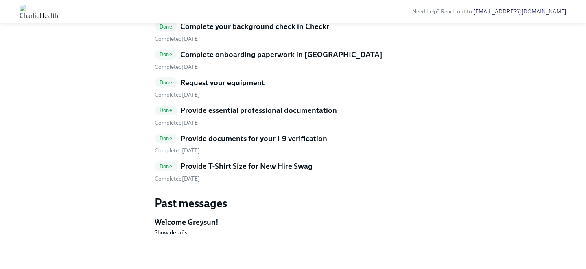
scroll to position [431, 0]
click at [265, 171] on h5 "Provide T-Shirt Size for New Hire Swag" at bounding box center [246, 166] width 132 height 11
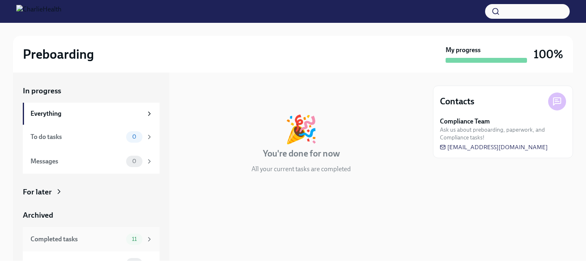
click at [147, 242] on div "11" at bounding box center [139, 238] width 27 height 11
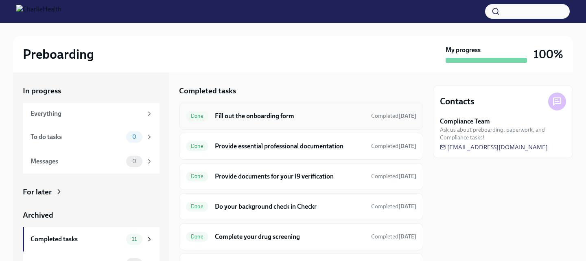
click at [239, 122] on div "Done Fill out the onboarding form Completed Jul 1st" at bounding box center [301, 116] width 230 height 13
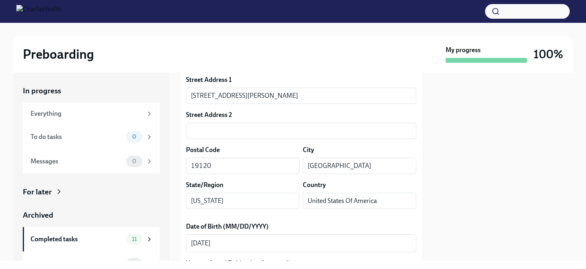
scroll to position [341, 0]
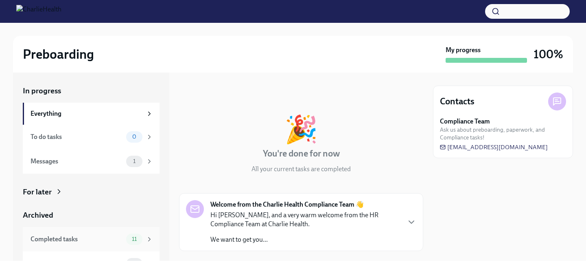
click at [128, 245] on div "Completed tasks 11" at bounding box center [91, 239] width 137 height 24
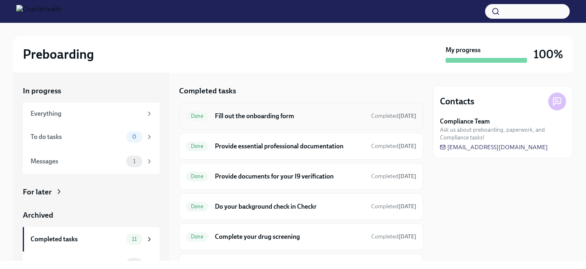
click at [235, 121] on div "Done Fill out the onboarding form Completed Jul 9th" at bounding box center [301, 116] width 230 height 13
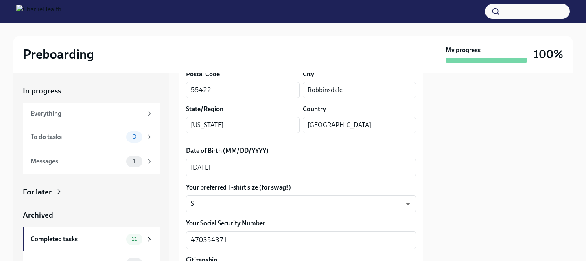
scroll to position [335, 0]
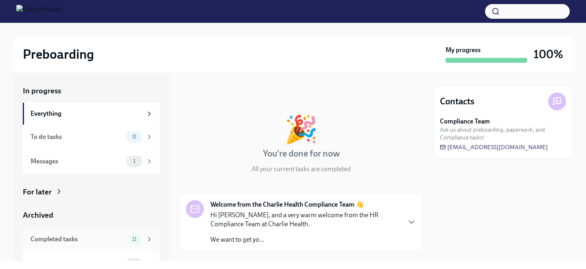
click at [132, 236] on span "11" at bounding box center [134, 239] width 15 height 6
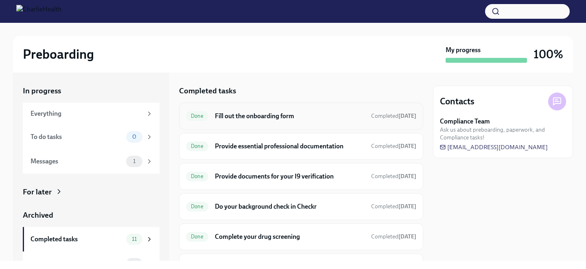
click at [232, 122] on div "Done Fill out the onboarding form Completed [DATE]" at bounding box center [301, 116] width 230 height 13
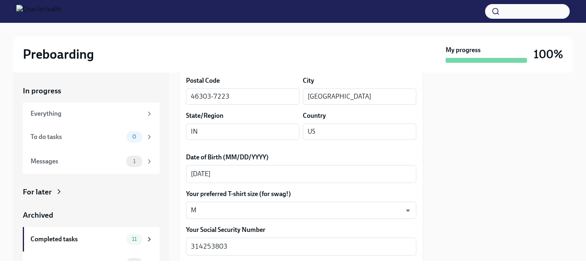
scroll to position [325, 0]
